Goal: Check status: Check status

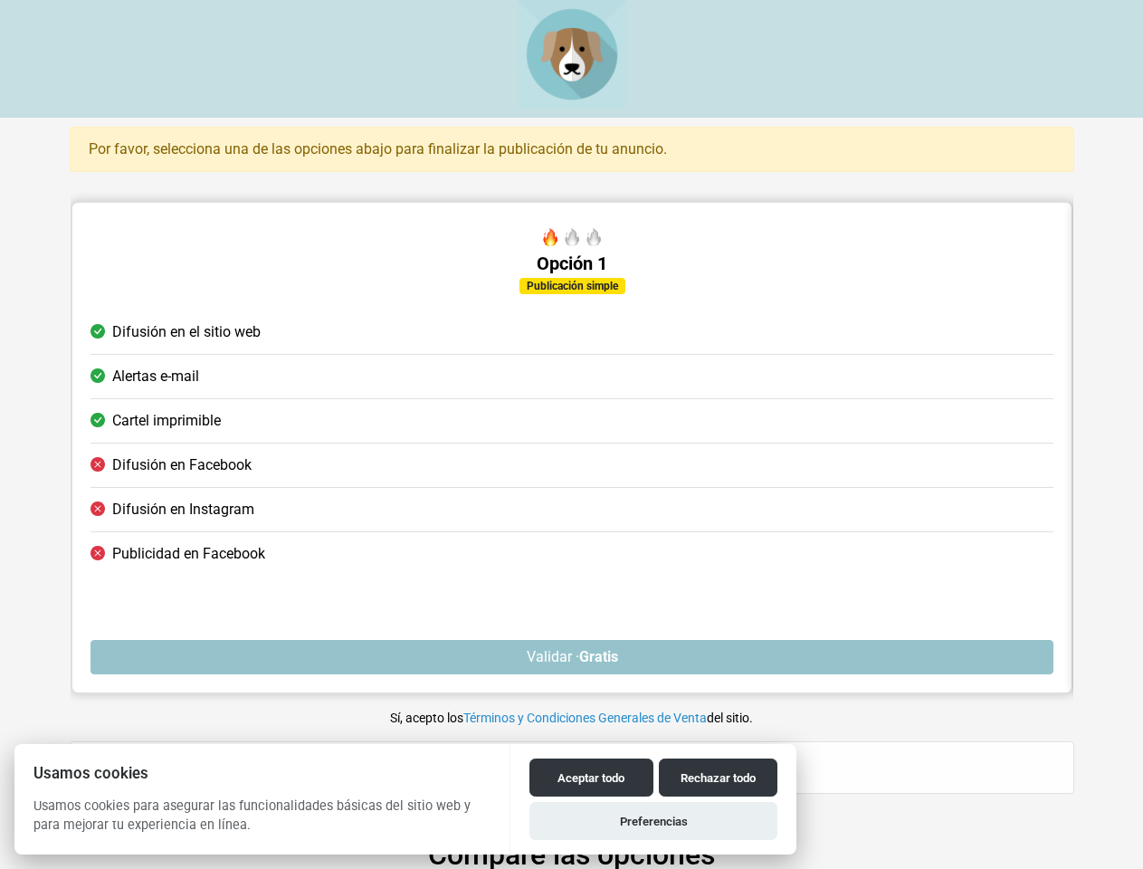
type input "5 km"
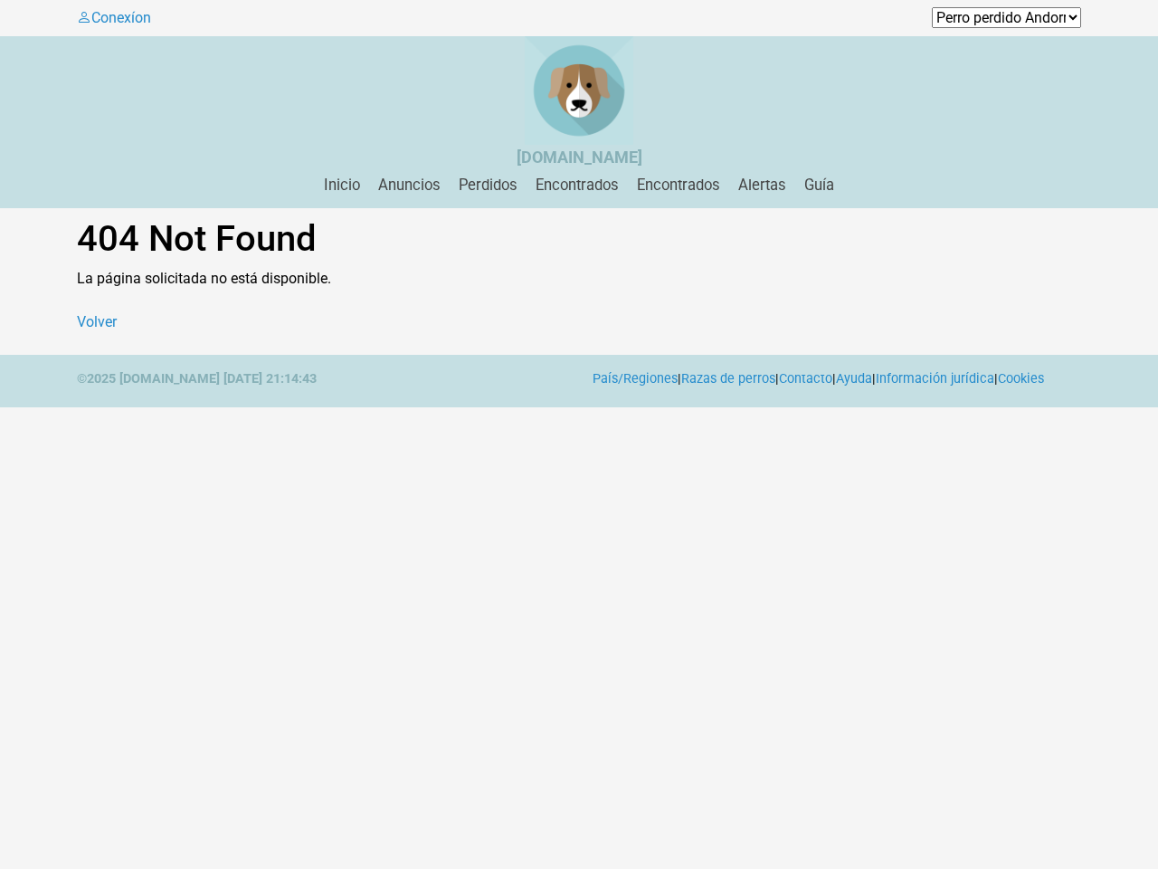
click at [1044, 378] on link "Cookies" at bounding box center [1021, 378] width 46 height 15
